Goal: Task Accomplishment & Management: Use online tool/utility

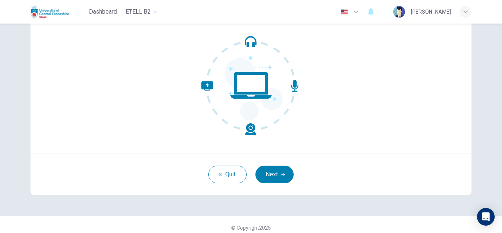
scroll to position [73, 0]
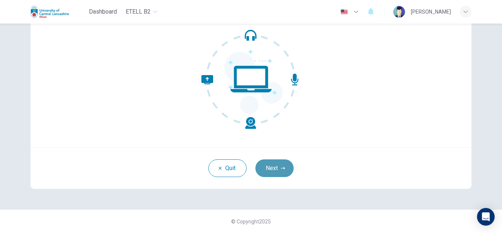
click at [270, 165] on button "Next" at bounding box center [274, 168] width 38 height 18
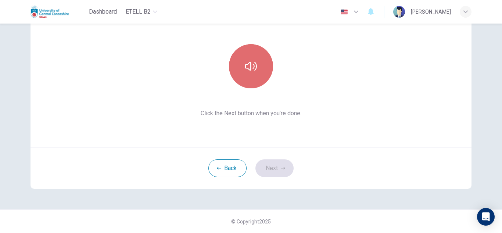
click at [246, 64] on icon "button" at bounding box center [251, 66] width 12 height 9
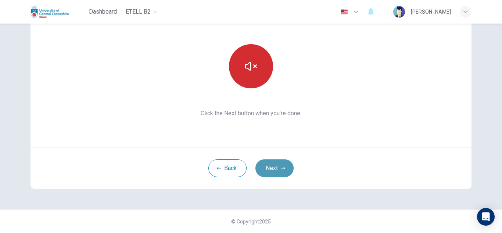
click at [281, 170] on icon "button" at bounding box center [283, 168] width 4 height 4
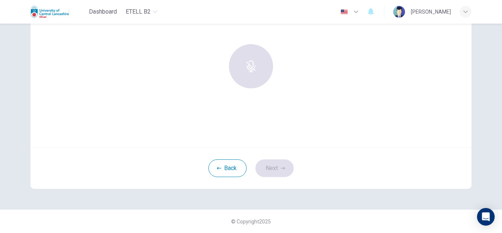
click at [33, 228] on div "© Copyright 2025" at bounding box center [251, 221] width 502 height 24
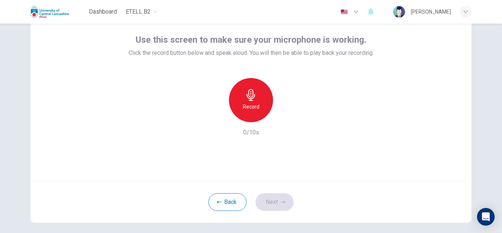
scroll to position [40, 0]
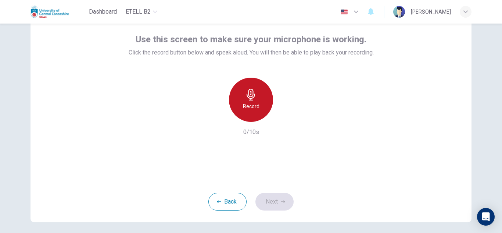
click at [252, 100] on icon "button" at bounding box center [251, 95] width 12 height 12
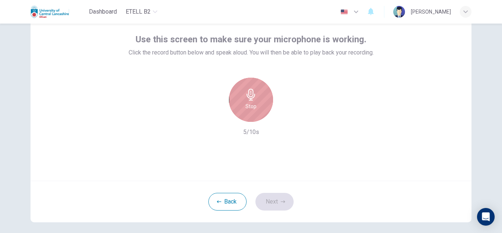
click at [252, 100] on icon "button" at bounding box center [251, 95] width 12 height 12
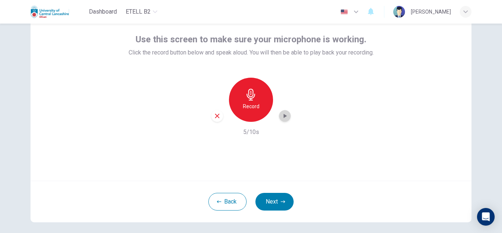
click at [282, 112] on icon "button" at bounding box center [284, 115] width 7 height 7
click at [273, 205] on button "Next" at bounding box center [274, 202] width 38 height 18
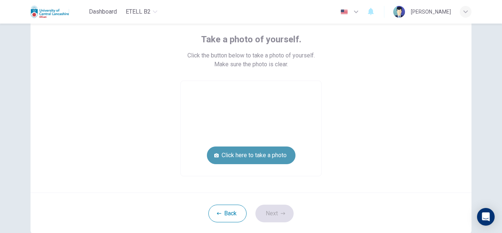
click at [271, 151] on button "Click here to take a photo" at bounding box center [251, 155] width 89 height 18
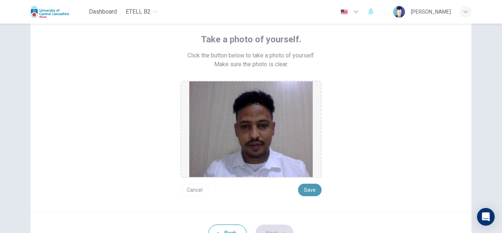
click at [308, 191] on button "Save" at bounding box center [310, 189] width 24 height 12
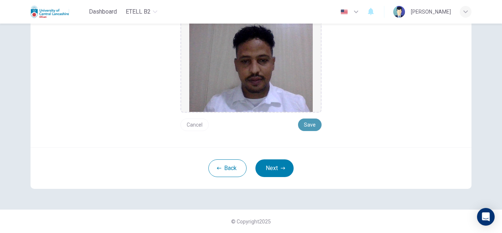
click at [306, 122] on button "Save" at bounding box center [310, 124] width 24 height 12
click at [275, 168] on button "Next" at bounding box center [274, 168] width 38 height 18
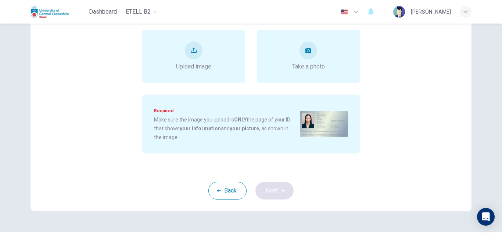
scroll to position [91, 0]
click at [190, 46] on button "upload" at bounding box center [194, 50] width 18 height 18
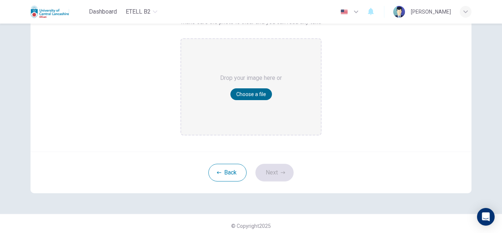
click at [259, 97] on button "Choose a file" at bounding box center [251, 94] width 42 height 12
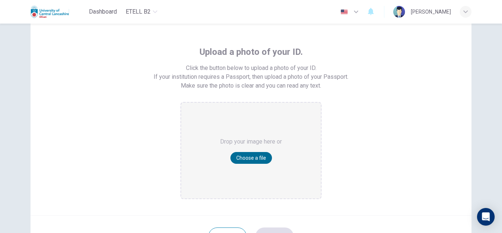
scroll to position [29, 0]
click at [254, 154] on button "Choose a file" at bounding box center [251, 156] width 42 height 12
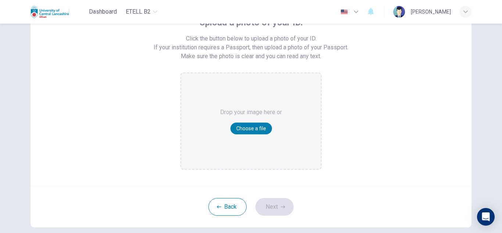
scroll to position [73, 0]
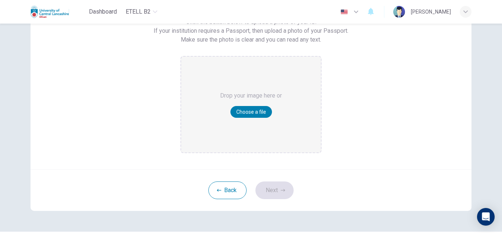
click at [247, 105] on div "Drop your image here or Choose a file" at bounding box center [251, 105] width 62 height 96
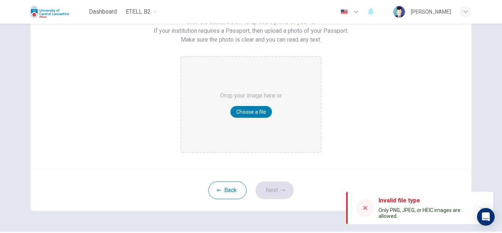
click at [368, 208] on icon at bounding box center [365, 208] width 6 height 6
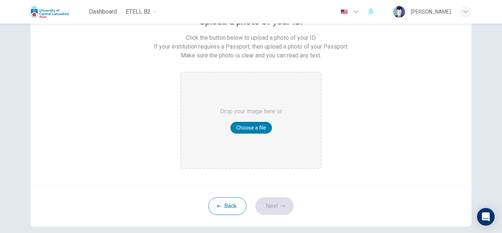
scroll to position [57, 0]
click at [241, 125] on button "Choose a file" at bounding box center [251, 128] width 42 height 12
click at [240, 124] on button "Choose a file" at bounding box center [251, 128] width 42 height 12
click at [255, 123] on button "Choose a file" at bounding box center [251, 128] width 42 height 12
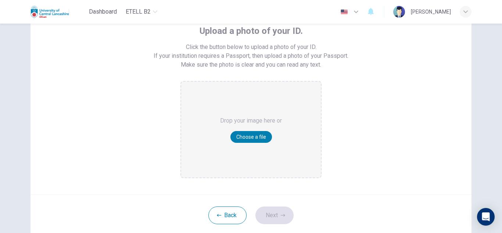
scroll to position [49, 0]
click at [264, 130] on button "Choose a file" at bounding box center [251, 136] width 42 height 12
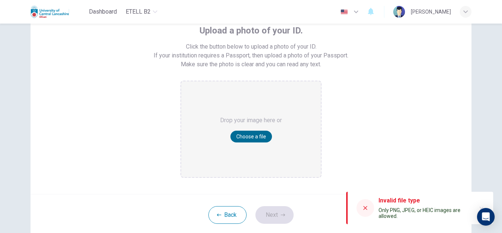
click at [252, 137] on button "Choose a file" at bounding box center [251, 136] width 42 height 12
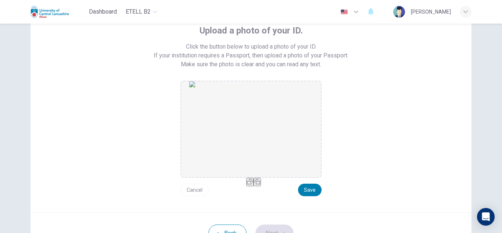
click at [252, 129] on img "drag and drop area" at bounding box center [250, 129] width 123 height 96
click at [241, 125] on img "drag and drop area" at bounding box center [250, 129] width 123 height 96
click at [311, 189] on button "Save" at bounding box center [310, 189] width 24 height 12
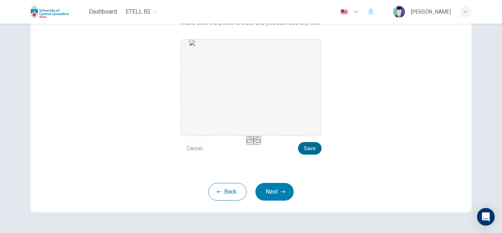
scroll to position [92, 0]
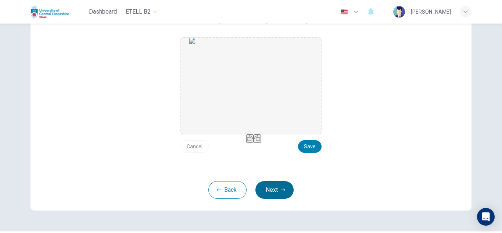
click at [265, 186] on button "Next" at bounding box center [274, 190] width 38 height 18
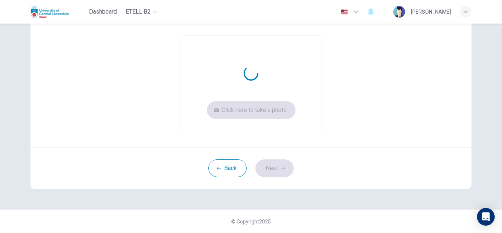
scroll to position [85, 0]
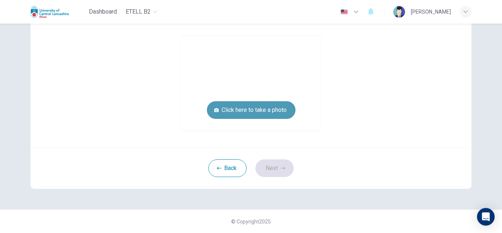
click at [261, 107] on button "Click here to take a photo" at bounding box center [251, 110] width 89 height 18
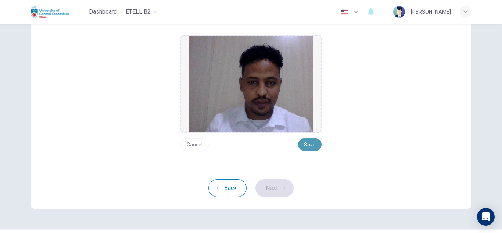
click at [306, 143] on button "Save" at bounding box center [310, 144] width 24 height 12
click at [274, 189] on button "Next" at bounding box center [274, 188] width 38 height 18
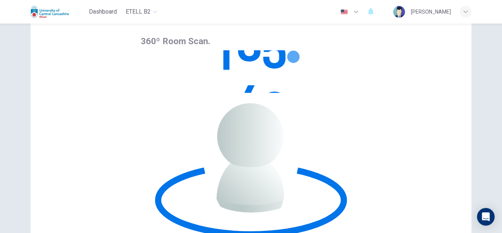
scroll to position [35, 0]
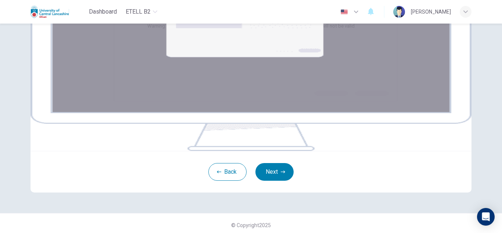
scroll to position [92, 0]
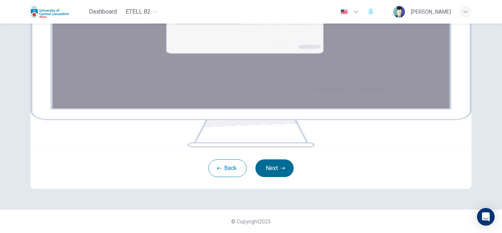
click at [281, 170] on icon "button" at bounding box center [283, 168] width 4 height 4
click at [274, 177] on button "Next" at bounding box center [274, 168] width 38 height 18
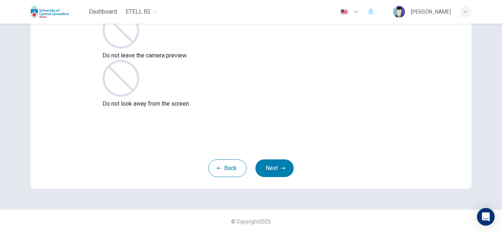
scroll to position [37, 0]
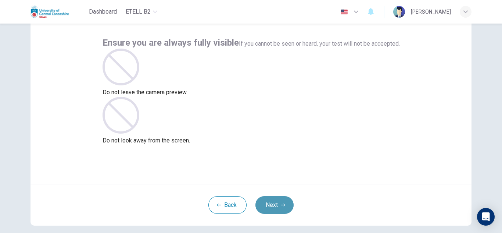
click at [269, 198] on button "Next" at bounding box center [274, 205] width 38 height 18
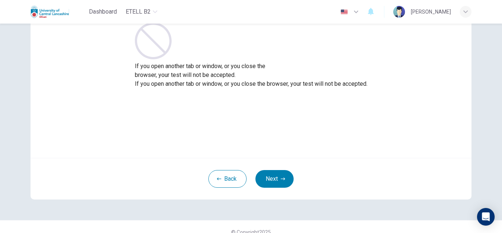
scroll to position [64, 0]
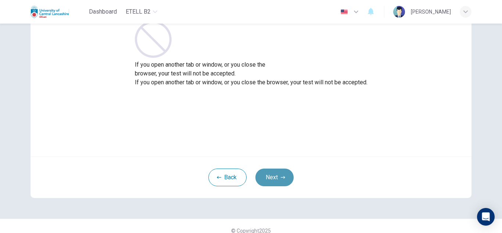
click at [274, 175] on button "Next" at bounding box center [274, 177] width 38 height 18
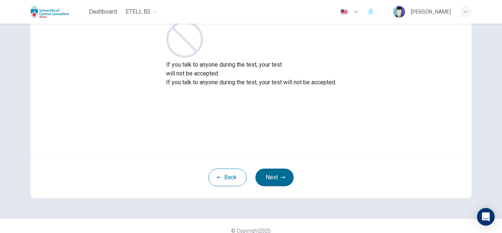
click at [281, 178] on icon "button" at bounding box center [283, 177] width 4 height 4
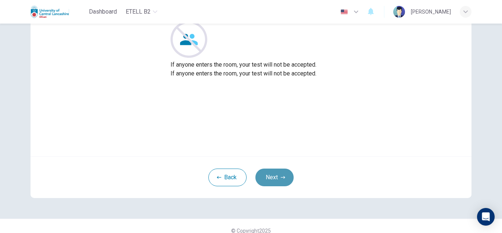
click at [275, 175] on button "Next" at bounding box center [274, 177] width 38 height 18
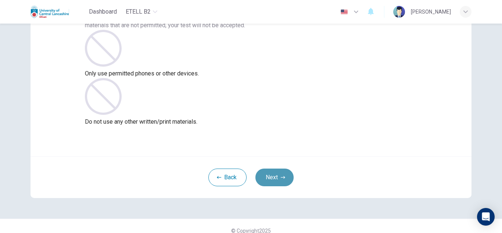
click at [276, 172] on button "Next" at bounding box center [274, 177] width 38 height 18
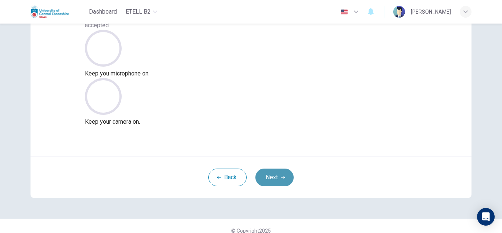
click at [269, 175] on button "Next" at bounding box center [274, 177] width 38 height 18
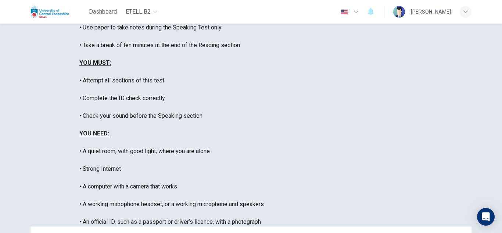
scroll to position [176, 0]
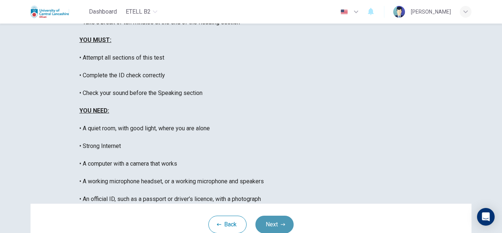
click at [273, 215] on button "Next" at bounding box center [274, 224] width 38 height 18
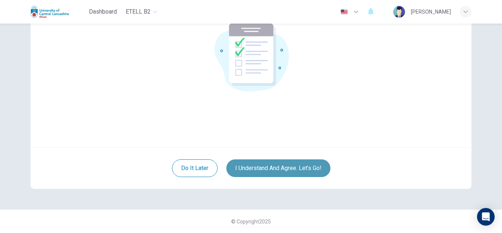
click at [260, 162] on button "I understand and agree. Let’s go!" at bounding box center [278, 168] width 104 height 18
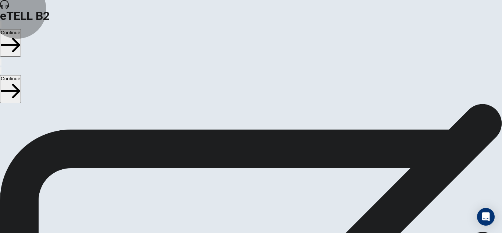
click at [21, 29] on button "Continue" at bounding box center [10, 43] width 21 height 28
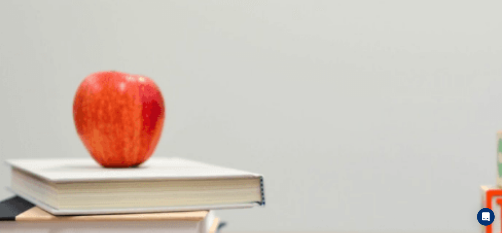
scroll to position [110, 0]
click at [266, 93] on body "This site uses cookies, as explained in our Privacy Policy . If you agree to th…" at bounding box center [251, 116] width 502 height 233
click at [266, 232] on div at bounding box center [251, 233] width 502 height 0
click at [253, 92] on body "This site uses cookies, as explained in our Privacy Policy . If you agree to th…" at bounding box center [251, 116] width 502 height 233
type input "**"
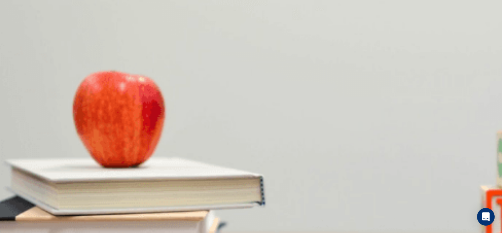
type input "*"
click at [266, 112] on body "This site uses cookies, as explained in our Privacy Policy . If you agree to th…" at bounding box center [251, 116] width 502 height 233
type input "**"
click at [260, 232] on li "T" at bounding box center [251, 237] width 502 height 9
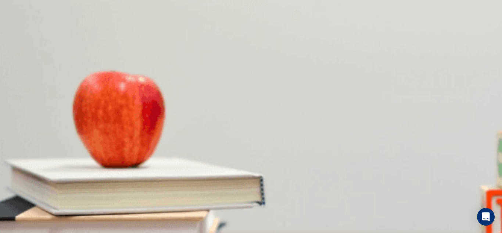
type input "*"
click at [257, 114] on body "This site uses cookies, as explained in our Privacy Policy . If you agree to th…" at bounding box center [251, 116] width 502 height 233
type input "**"
click at [261, 232] on li "T" at bounding box center [251, 237] width 502 height 9
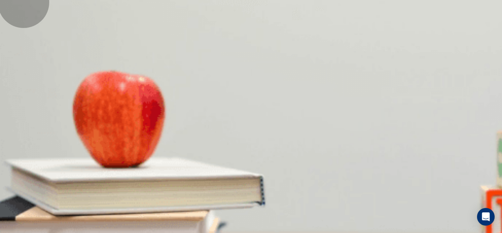
type input "*"
click at [255, 99] on body "This site uses cookies, as explained in our Privacy Policy . If you agree to th…" at bounding box center [251, 116] width 502 height 233
type input "**"
click at [257, 232] on li "T" at bounding box center [251, 237] width 502 height 9
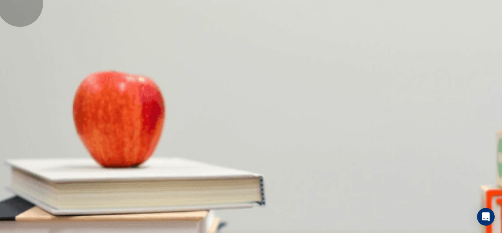
type input "*"
click at [258, 90] on body "This site uses cookies, as explained in our Privacy Policy . If you agree to th…" at bounding box center [251, 116] width 502 height 233
type input "**"
click at [257, 232] on li "T" at bounding box center [251, 237] width 502 height 9
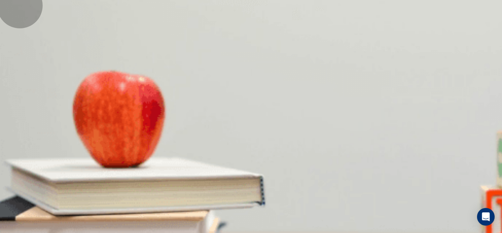
type input "*"
click at [259, 110] on body "This site uses cookies, as explained in our Privacy Policy . If you agree to th…" at bounding box center [251, 116] width 502 height 233
type input "**"
click at [258, 232] on li "T" at bounding box center [251, 237] width 502 height 9
type input "*"
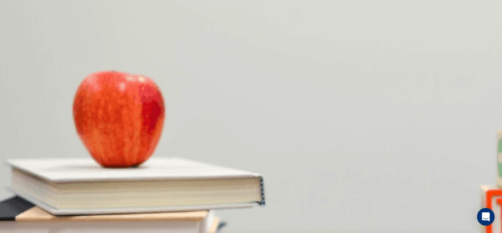
scroll to position [130, 0]
click at [265, 95] on body "This site uses cookies, as explained in our Privacy Policy . If you agree to th…" at bounding box center [251, 116] width 502 height 233
type input "**"
click at [261, 232] on li "T" at bounding box center [251, 237] width 502 height 9
type input "*"
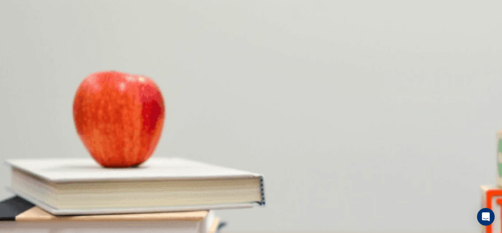
click at [257, 115] on body "This site uses cookies, as explained in our Privacy Policy . If you agree to th…" at bounding box center [251, 116] width 502 height 233
type input "**"
click at [258, 232] on li "T" at bounding box center [251, 237] width 502 height 9
type input "*"
click at [262, 136] on body "This site uses cookies, as explained in our Privacy Policy . If you agree to th…" at bounding box center [251, 116] width 502 height 233
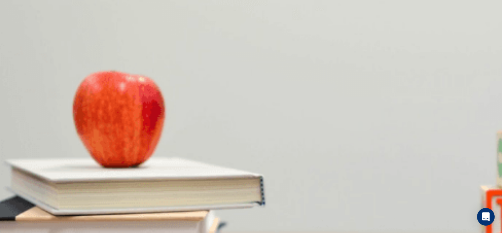
type input "**"
click at [263, 232] on li "T" at bounding box center [251, 237] width 502 height 9
type input "*"
click at [258, 188] on body "This site uses cookies, as explained in our Privacy Policy . If you agree to th…" at bounding box center [251, 116] width 502 height 233
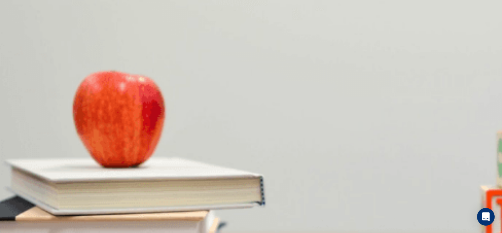
type input "**"
click at [260, 232] on li "T" at bounding box center [251, 237] width 502 height 9
type input "*"
click at [260, 100] on body "This site uses cookies, as explained in our Privacy Policy . If you agree to th…" at bounding box center [251, 116] width 502 height 233
type input "**"
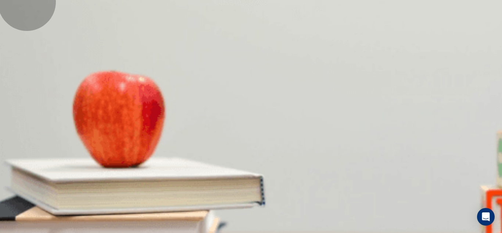
type input "*"
click at [259, 162] on body "This site uses cookies, as explained in our Privacy Policy . If you agree to th…" at bounding box center [251, 116] width 502 height 233
type input "**"
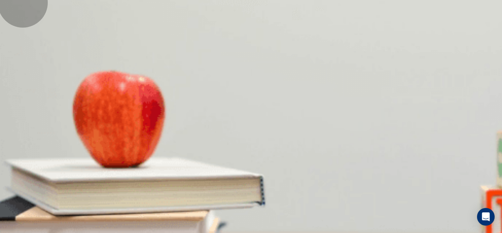
type input "*"
click at [256, 103] on body "This site uses cookies, as explained in our Privacy Policy . If you agree to th…" at bounding box center [251, 116] width 502 height 233
type input "**"
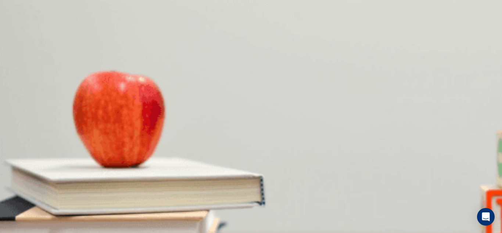
type input "*"
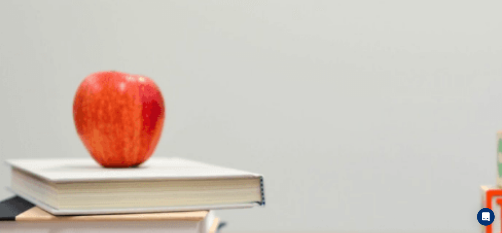
scroll to position [73, 0]
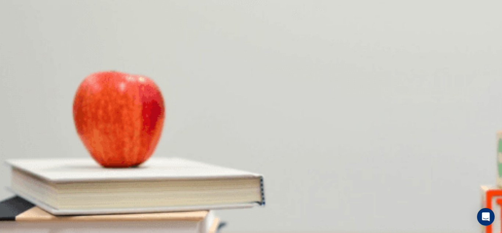
scroll to position [478, 0]
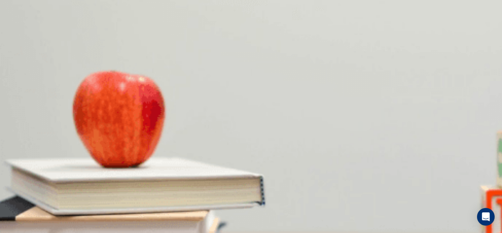
type input "*"
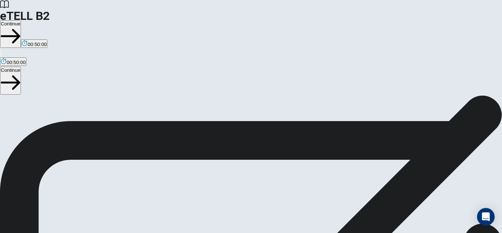
scroll to position [0, 0]
click at [21, 20] on button "Continue" at bounding box center [10, 34] width 21 height 28
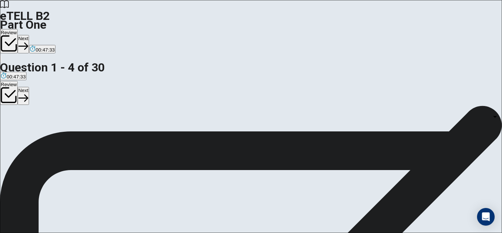
click at [315, 164] on body "This site uses cookies, as explained in our Privacy Policy . If you agree to th…" at bounding box center [251, 116] width 502 height 233
type input "*"
click at [315, 170] on body "This site uses cookies, as explained in our Privacy Policy . If you agree to th…" at bounding box center [251, 116] width 502 height 233
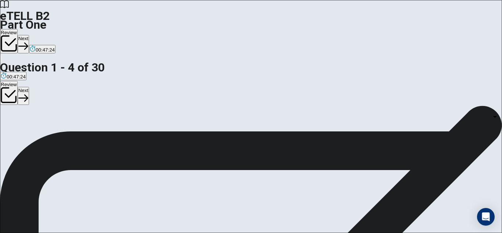
type input "*"
click at [306, 169] on body "This site uses cookies, as explained in our Privacy Policy . If you agree to th…" at bounding box center [251, 116] width 502 height 233
click at [309, 232] on li "A" at bounding box center [251, 237] width 502 height 9
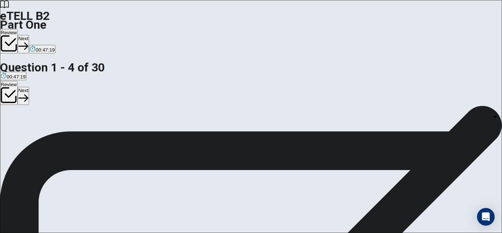
type input "*"
click at [306, 221] on body "This site uses cookies, as explained in our Privacy Policy . If you agree to th…" at bounding box center [251, 116] width 502 height 233
type input "*"
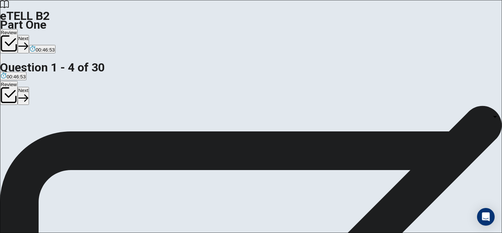
scroll to position [272, 0]
click at [29, 35] on button "Next" at bounding box center [23, 44] width 11 height 18
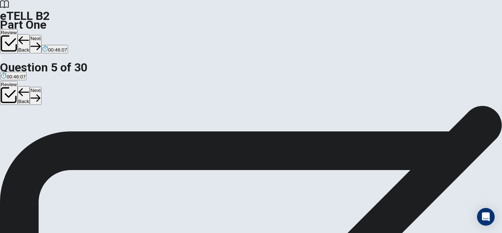
click at [41, 35] on button "Next" at bounding box center [35, 44] width 11 height 18
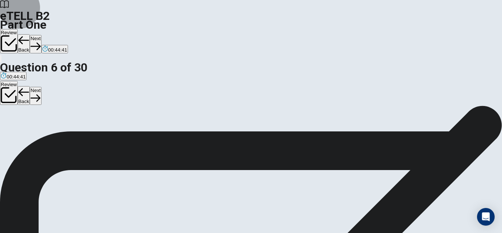
click at [41, 35] on button "Next" at bounding box center [35, 44] width 11 height 18
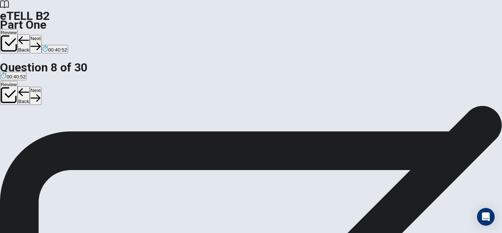
click at [41, 35] on button "Next" at bounding box center [35, 44] width 11 height 18
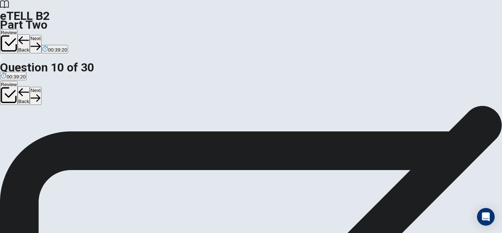
scroll to position [1, 0]
click at [41, 35] on button "Next" at bounding box center [35, 44] width 11 height 18
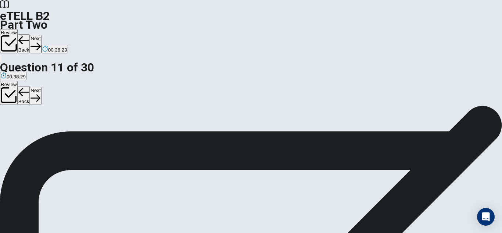
click at [41, 35] on button "Next" at bounding box center [35, 44] width 11 height 18
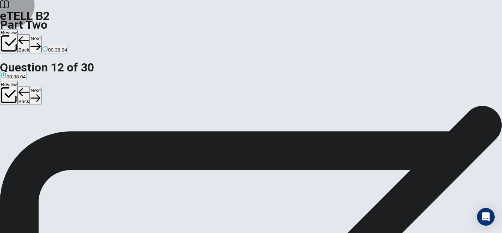
click at [41, 35] on button "Next" at bounding box center [35, 44] width 11 height 18
click at [370, 29] on div "Review Back Next 00:38:04" at bounding box center [251, 41] width 502 height 25
click at [41, 35] on button "Next" at bounding box center [35, 44] width 11 height 18
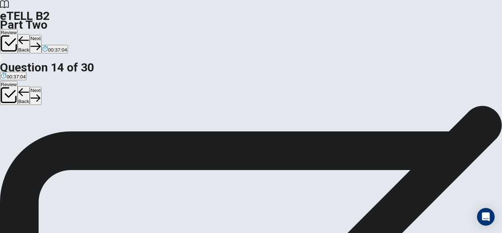
click at [41, 35] on button "Next" at bounding box center [35, 44] width 11 height 18
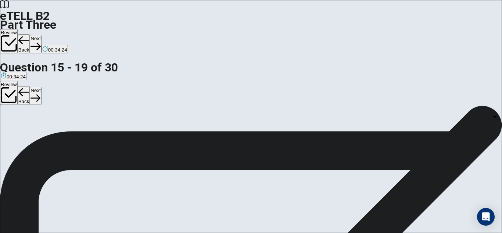
scroll to position [37, 0]
click at [314, 123] on body "This site uses cookies, as explained in our Privacy Policy . If you agree to th…" at bounding box center [251, 116] width 502 height 233
type input "*"
click at [319, 168] on body "This site uses cookies, as explained in our Privacy Policy . If you agree to th…" at bounding box center [251, 116] width 502 height 233
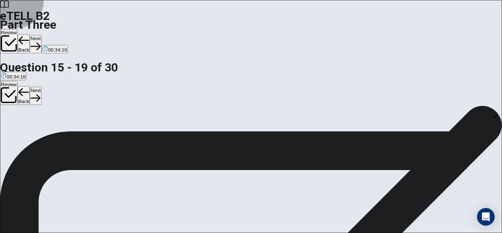
type input "*"
click at [306, 145] on body "This site uses cookies, as explained in our Privacy Policy . If you agree to th…" at bounding box center [251, 116] width 502 height 233
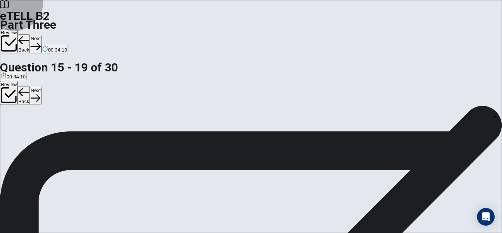
type input "*"
click at [303, 82] on body "This site uses cookies, as explained in our Privacy Policy . If you agree to th…" at bounding box center [251, 116] width 502 height 233
click at [306, 232] on li "A" at bounding box center [251, 237] width 502 height 9
type input "*"
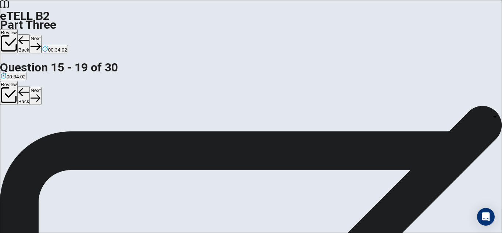
click at [302, 140] on body "This site uses cookies, as explained in our Privacy Policy . If you agree to th…" at bounding box center [251, 116] width 502 height 233
type input "*"
click at [313, 71] on body "This site uses cookies, as explained in our Privacy Policy . If you agree to th…" at bounding box center [251, 116] width 502 height 233
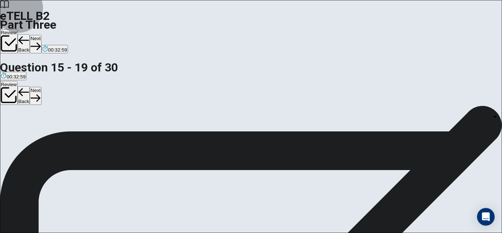
type input "*"
click at [41, 35] on button "Next" at bounding box center [35, 44] width 11 height 18
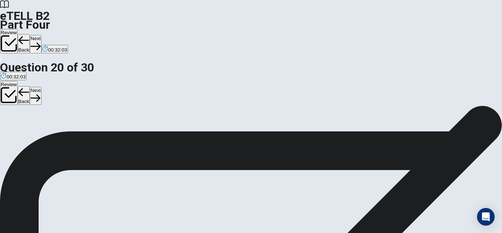
scroll to position [0, 0]
click at [41, 35] on button "Next" at bounding box center [35, 44] width 11 height 18
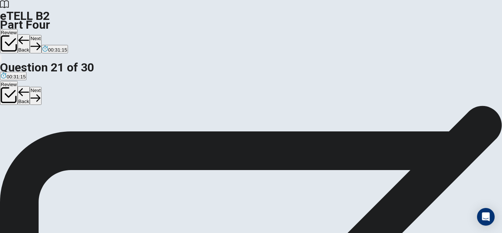
click at [41, 35] on button "Next" at bounding box center [35, 44] width 11 height 18
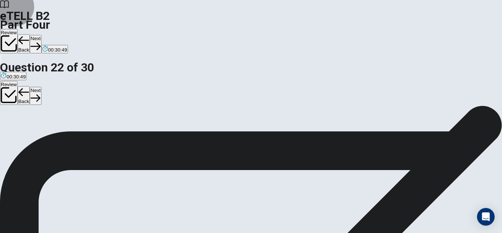
click at [41, 35] on button "Next" at bounding box center [35, 44] width 11 height 18
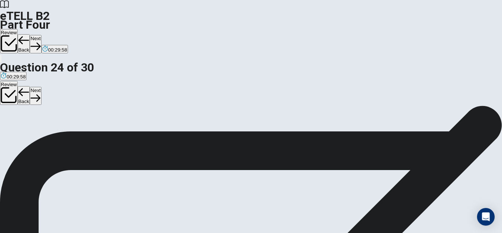
click at [41, 35] on button "Next" at bounding box center [35, 44] width 11 height 18
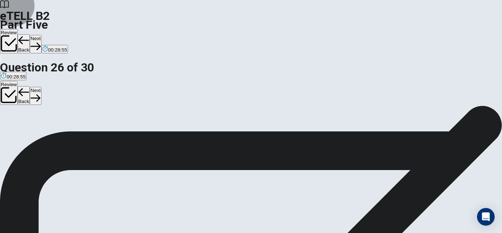
click at [41, 35] on button "Next" at bounding box center [35, 44] width 11 height 18
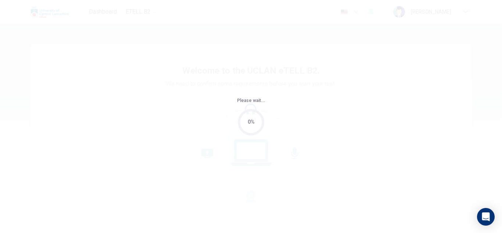
click at [54, 163] on div "Please wait... 0%" at bounding box center [251, 116] width 502 height 233
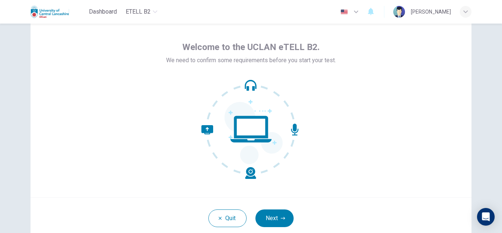
scroll to position [37, 0]
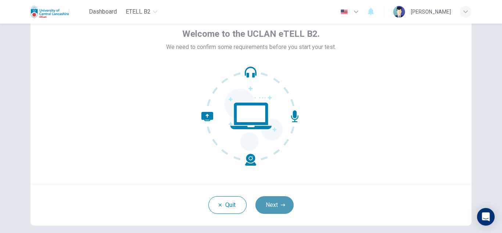
click at [270, 202] on button "Next" at bounding box center [274, 205] width 38 height 18
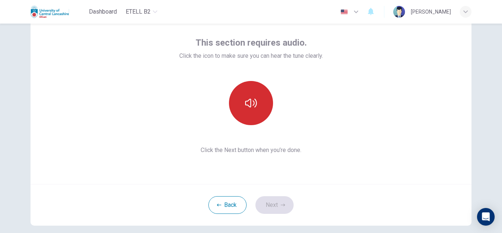
click at [249, 105] on icon "button" at bounding box center [251, 102] width 12 height 9
click at [281, 202] on icon "button" at bounding box center [283, 204] width 4 height 4
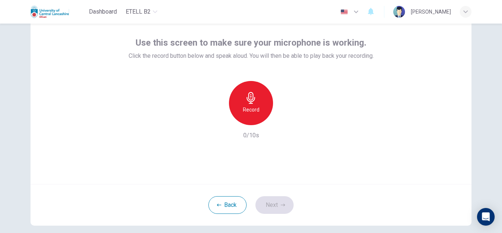
click at [259, 108] on div "Record" at bounding box center [251, 103] width 44 height 44
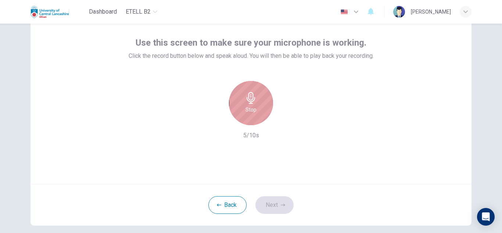
click at [256, 104] on div "Stop" at bounding box center [251, 103] width 44 height 44
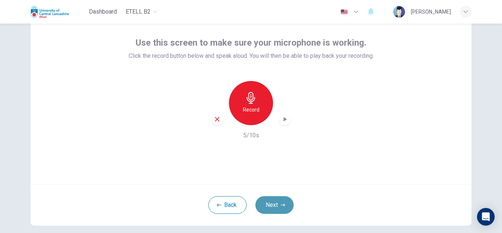
click at [275, 202] on button "Next" at bounding box center [274, 205] width 38 height 18
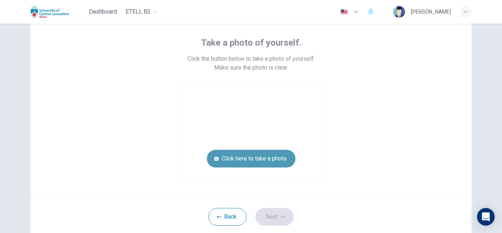
click at [262, 163] on button "Click here to take a photo" at bounding box center [251, 159] width 89 height 18
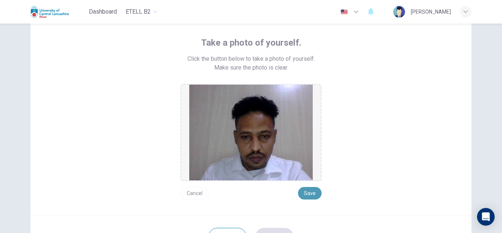
click at [309, 196] on button "Save" at bounding box center [310, 193] width 24 height 12
drag, startPoint x: 309, startPoint y: 196, endPoint x: 314, endPoint y: 122, distance: 74.8
click at [314, 122] on div "Cancel Save" at bounding box center [250, 141] width 141 height 115
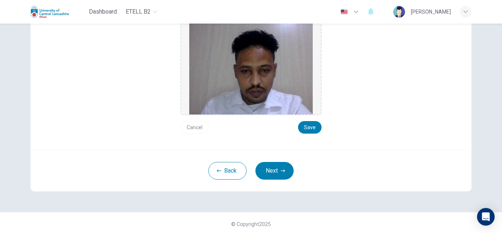
scroll to position [103, 0]
click at [270, 172] on button "Next" at bounding box center [274, 170] width 38 height 18
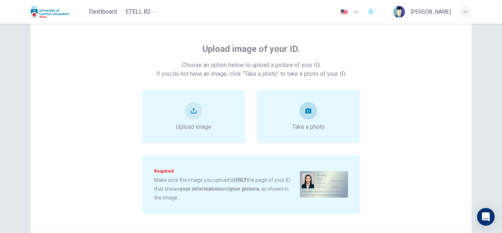
scroll to position [30, 0]
click at [185, 109] on button "upload" at bounding box center [194, 111] width 18 height 18
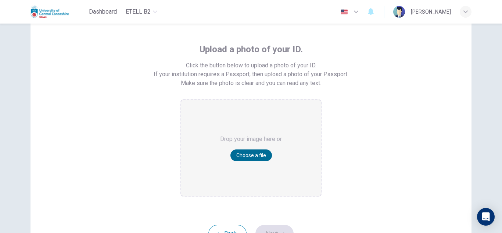
click at [243, 156] on button "Choose a file" at bounding box center [251, 155] width 42 height 12
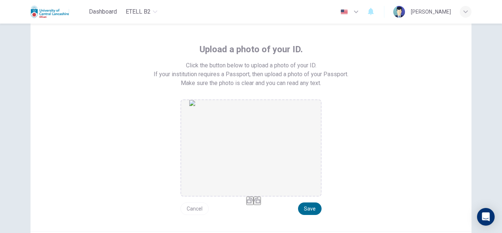
click at [303, 206] on button "Save" at bounding box center [310, 208] width 24 height 12
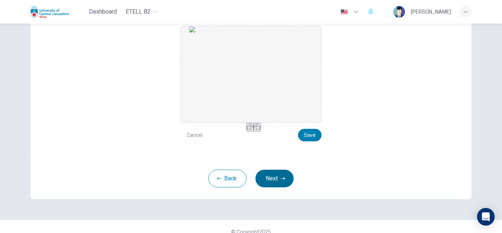
click at [277, 179] on button "Next" at bounding box center [274, 178] width 38 height 18
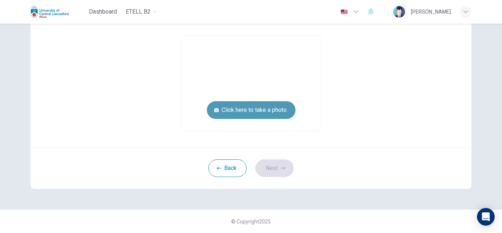
click at [262, 106] on button "Click here to take a photo" at bounding box center [251, 110] width 89 height 18
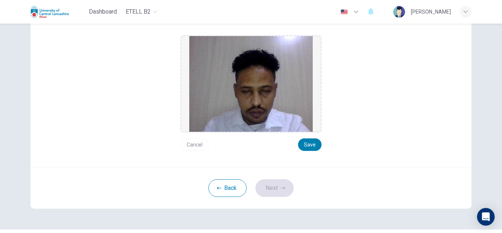
click at [197, 144] on button "Cancel" at bounding box center [194, 144] width 28 height 12
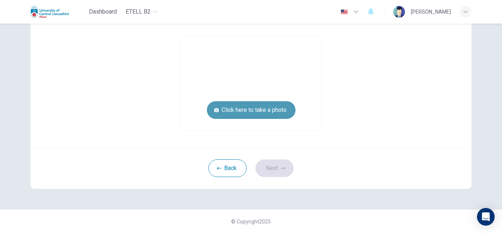
click at [252, 108] on button "Click here to take a photo" at bounding box center [251, 110] width 89 height 18
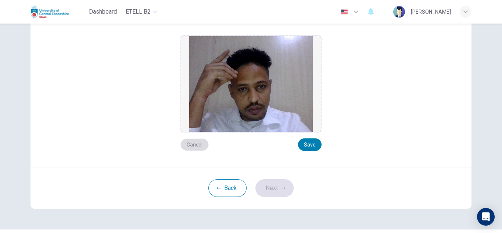
click at [197, 140] on button "Cancel" at bounding box center [194, 144] width 28 height 12
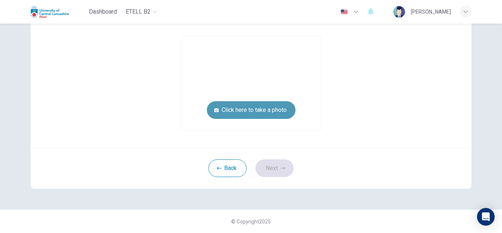
click at [259, 109] on button "Click here to take a photo" at bounding box center [251, 110] width 89 height 18
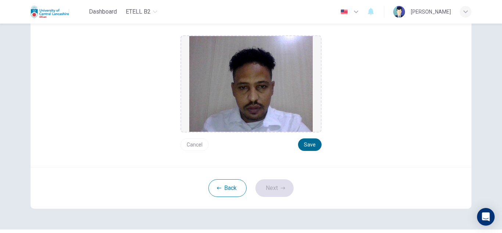
click at [303, 142] on button "Save" at bounding box center [310, 144] width 24 height 12
click at [273, 188] on button "Next" at bounding box center [274, 188] width 38 height 18
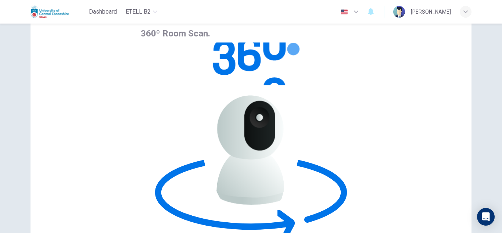
scroll to position [46, 0]
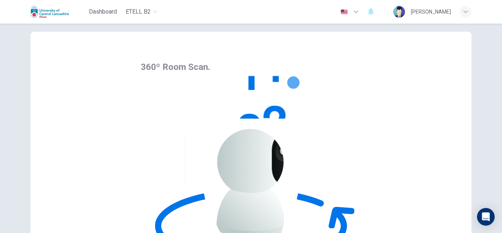
scroll to position [13, 0]
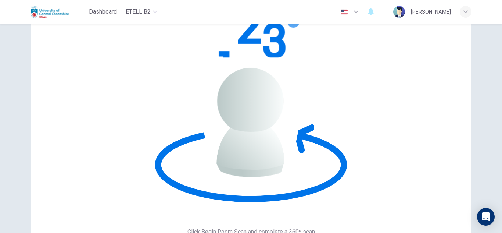
scroll to position [73, 0]
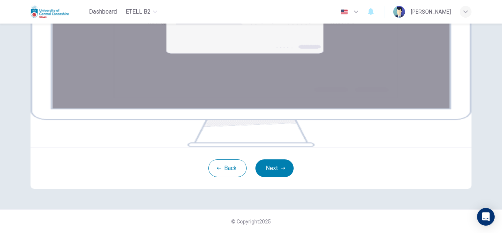
scroll to position [148, 0]
click at [275, 170] on button "Next" at bounding box center [274, 168] width 38 height 18
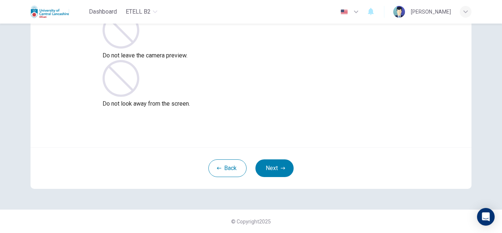
scroll to position [73, 0]
click at [275, 169] on button "Next" at bounding box center [274, 168] width 38 height 18
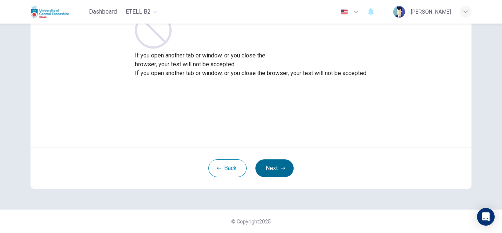
click at [273, 169] on button "Next" at bounding box center [274, 168] width 38 height 18
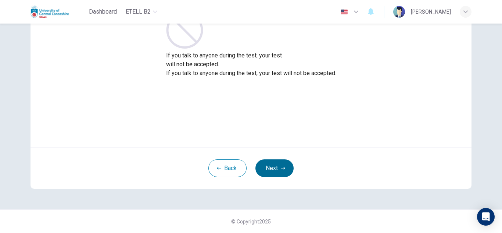
click at [273, 169] on button "Next" at bounding box center [274, 168] width 38 height 18
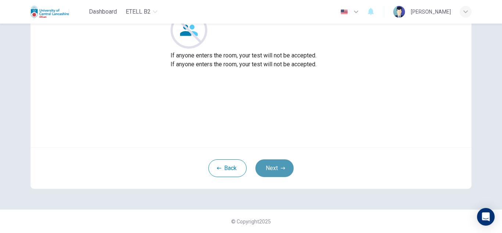
click at [273, 169] on button "Next" at bounding box center [274, 168] width 38 height 18
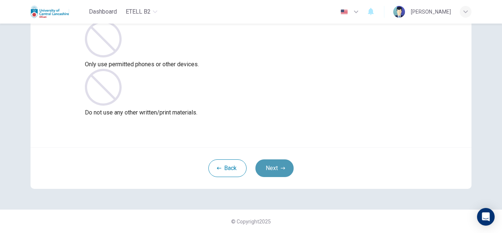
click at [273, 169] on button "Next" at bounding box center [274, 168] width 38 height 18
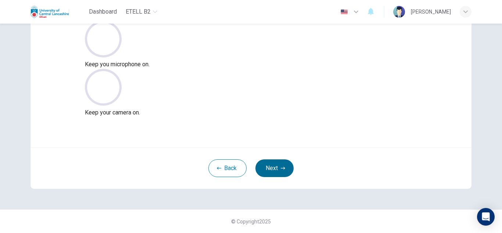
click at [270, 170] on button "Next" at bounding box center [274, 168] width 38 height 18
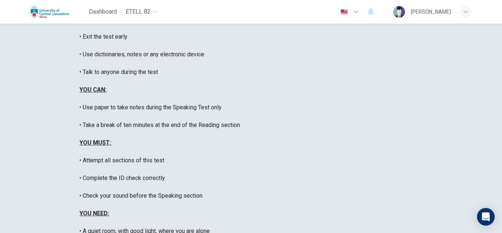
scroll to position [140, 0]
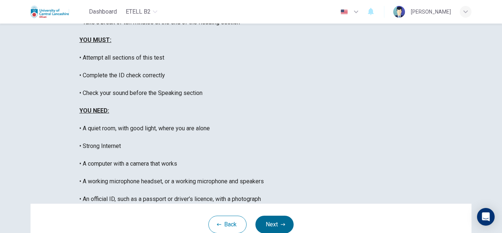
click at [272, 215] on button "Next" at bounding box center [274, 224] width 38 height 18
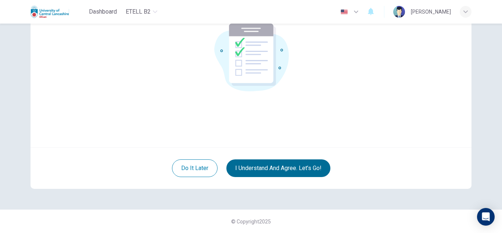
click at [281, 167] on button "I understand and agree. Let’s go!" at bounding box center [278, 168] width 104 height 18
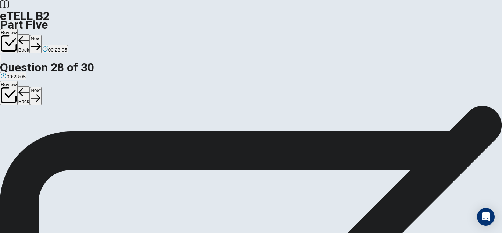
click at [41, 35] on button "Next" at bounding box center [35, 44] width 11 height 18
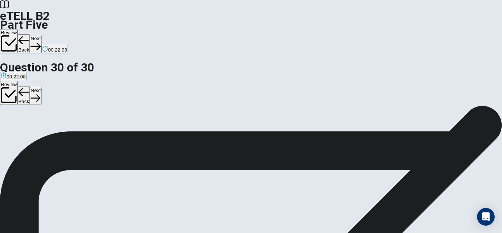
scroll to position [42, 0]
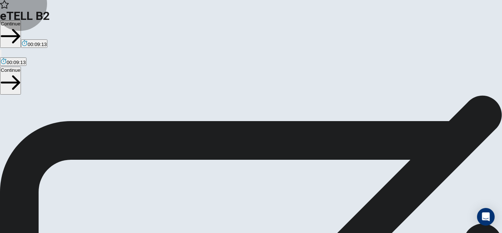
click at [21, 20] on button "Continue" at bounding box center [10, 34] width 21 height 28
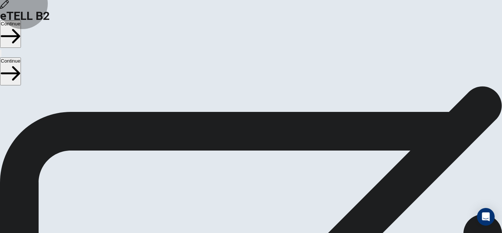
click at [21, 20] on button "Continue" at bounding box center [10, 34] width 21 height 28
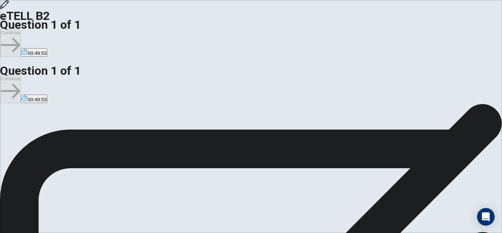
scroll to position [37, 0]
type textarea "*"
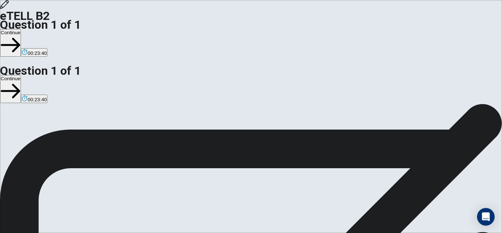
scroll to position [37, 0]
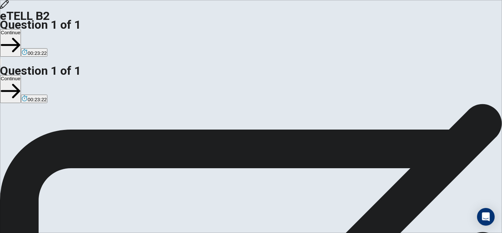
type textarea "**********"
click at [21, 29] on button "Continue" at bounding box center [10, 43] width 21 height 28
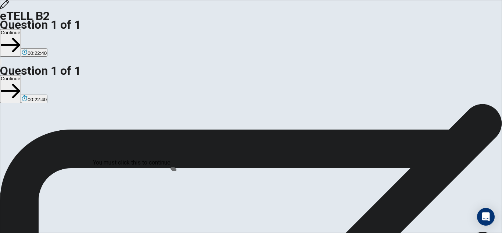
scroll to position [31, 0]
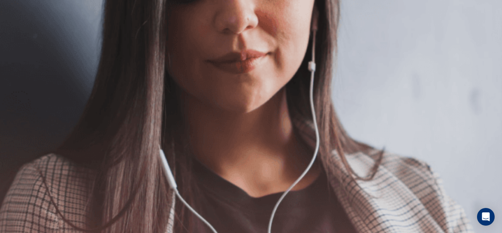
scroll to position [147, 0]
click at [21, 29] on button "Continue" at bounding box center [10, 43] width 21 height 28
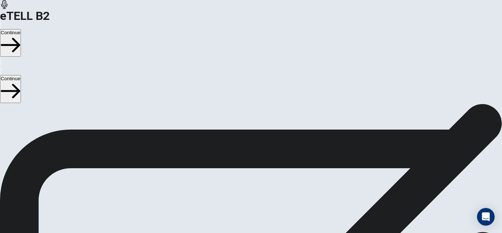
scroll to position [106, 0]
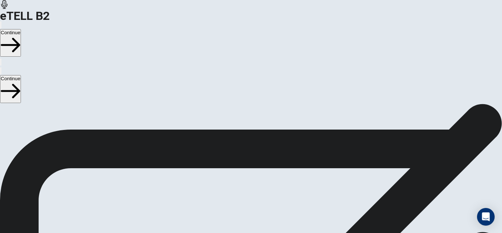
click at [21, 29] on button "Continue" at bounding box center [10, 43] width 21 height 28
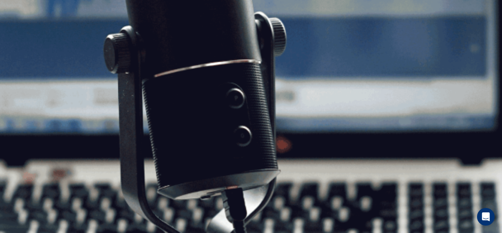
scroll to position [164, 0]
click at [21, 29] on button "Continue" at bounding box center [10, 43] width 21 height 28
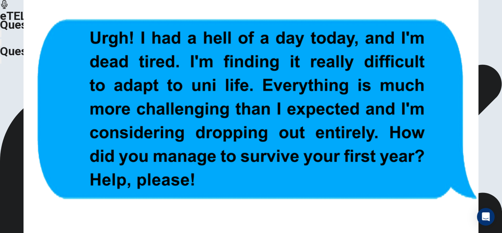
scroll to position [89, 0]
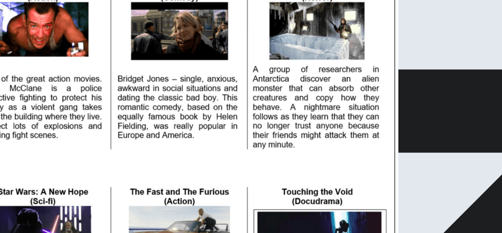
scroll to position [96, 0]
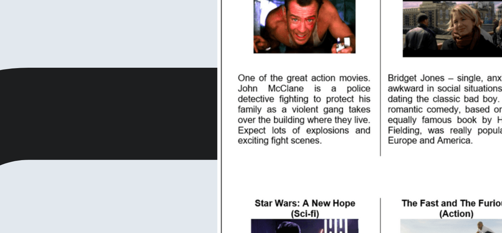
scroll to position [76, 0]
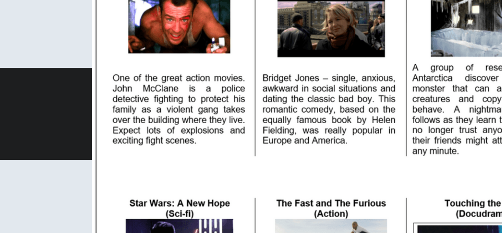
drag, startPoint x: 278, startPoint y: 102, endPoint x: 231, endPoint y: 129, distance: 54.3
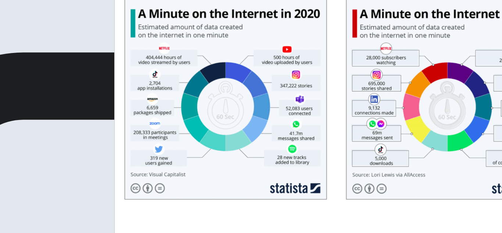
scroll to position [18, 0]
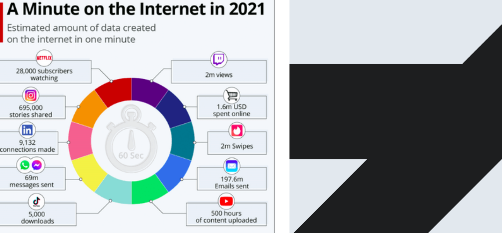
drag, startPoint x: 127, startPoint y: 91, endPoint x: 373, endPoint y: 83, distance: 245.6
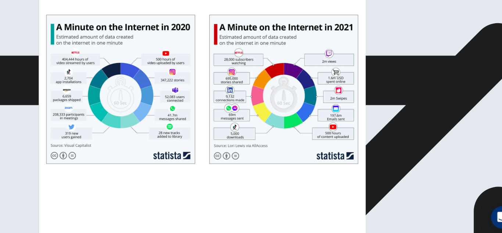
scroll to position [65, 0]
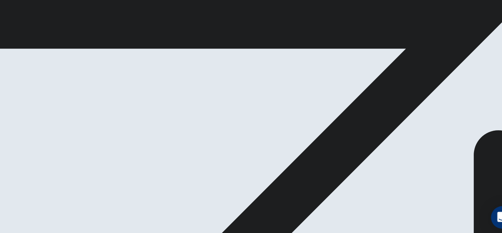
scroll to position [35, 0]
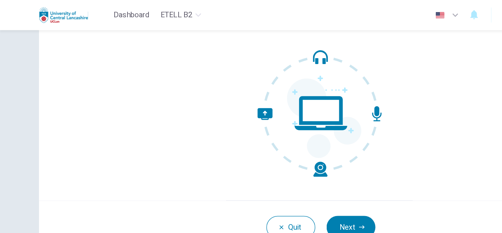
scroll to position [73, 0]
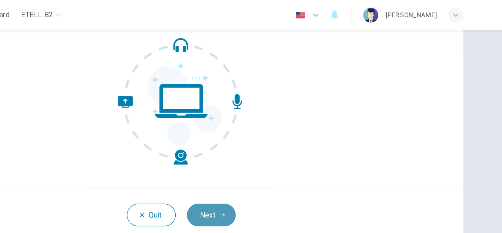
click at [276, 163] on button "Next" at bounding box center [274, 168] width 38 height 18
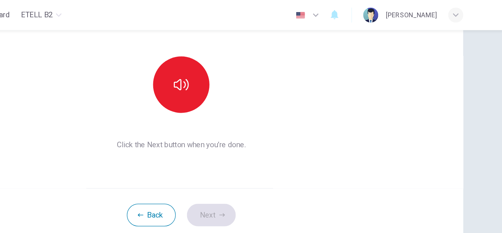
scroll to position [0, 0]
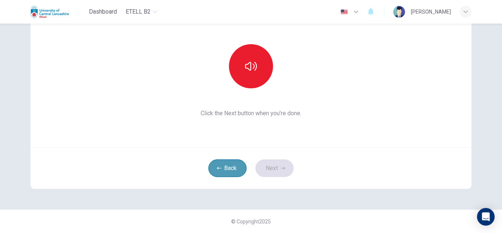
click at [222, 167] on button "Back" at bounding box center [227, 168] width 38 height 18
